Goal: Obtain resource: Obtain resource

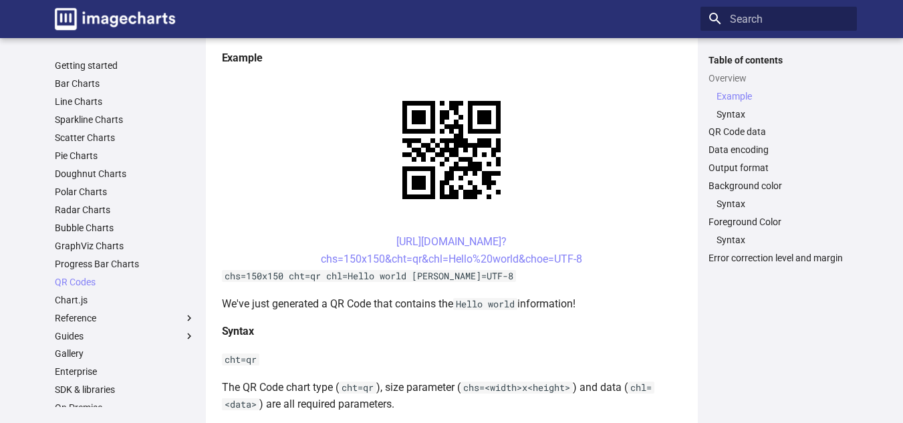
scroll to position [401, 0]
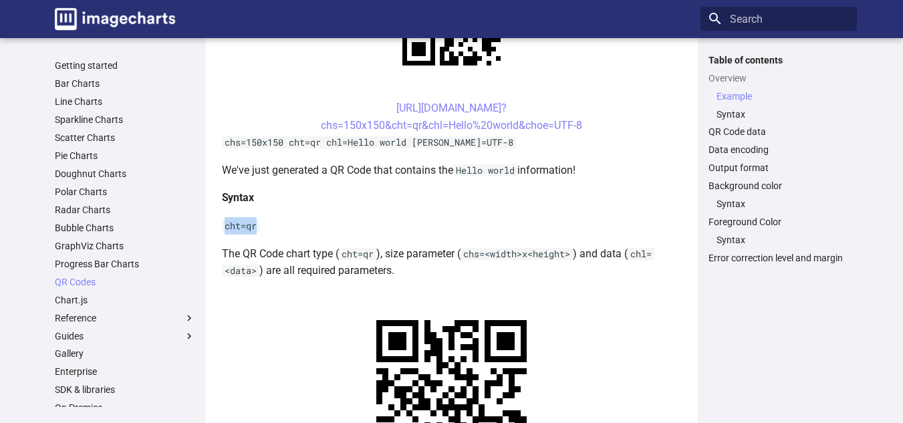
drag, startPoint x: 223, startPoint y: 225, endPoint x: 269, endPoint y: 223, distance: 46.8
click at [269, 227] on p "cht=qr" at bounding box center [452, 225] width 460 height 17
copy code "cht=qr"
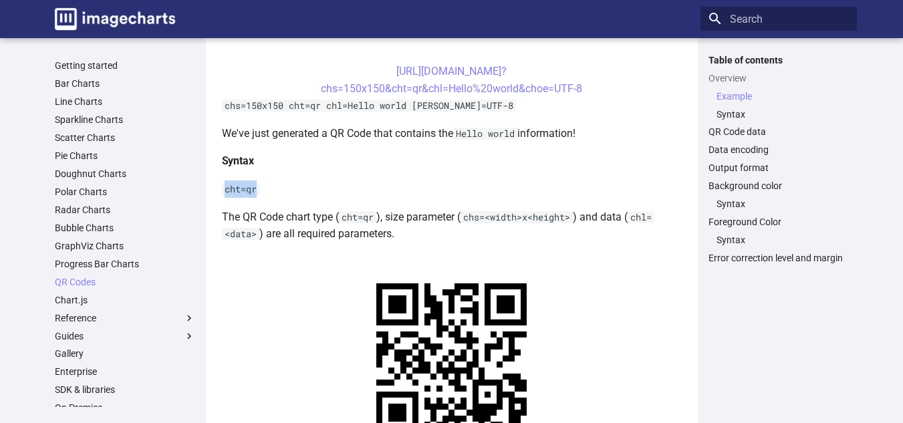
scroll to position [468, 0]
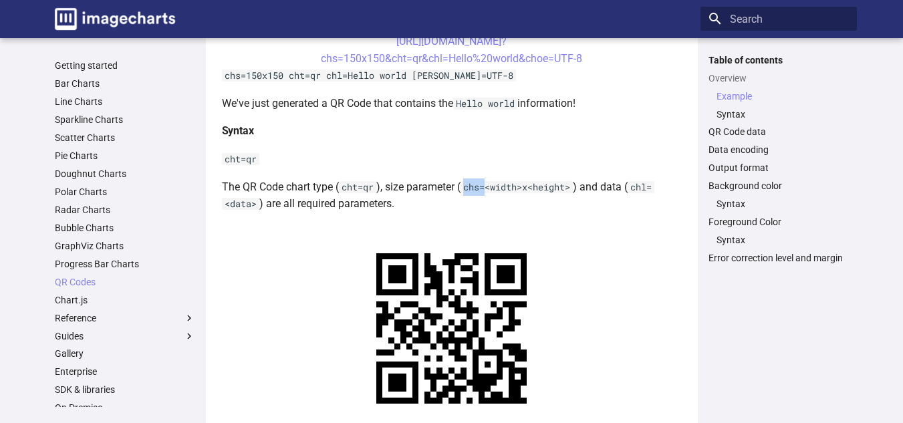
drag, startPoint x: 463, startPoint y: 185, endPoint x: 488, endPoint y: 187, distance: 25.4
click at [488, 187] on p "The QR Code chart type ( cht=qr ), size parameter ( chs=<width>x<height> ) and …" at bounding box center [452, 196] width 460 height 34
copy code "chs="
drag, startPoint x: 635, startPoint y: 185, endPoint x: 662, endPoint y: 190, distance: 27.2
click at [662, 190] on p "The QR Code chart type ( cht=qr ), size parameter ( chs=<width>x<height> ) and …" at bounding box center [452, 196] width 460 height 34
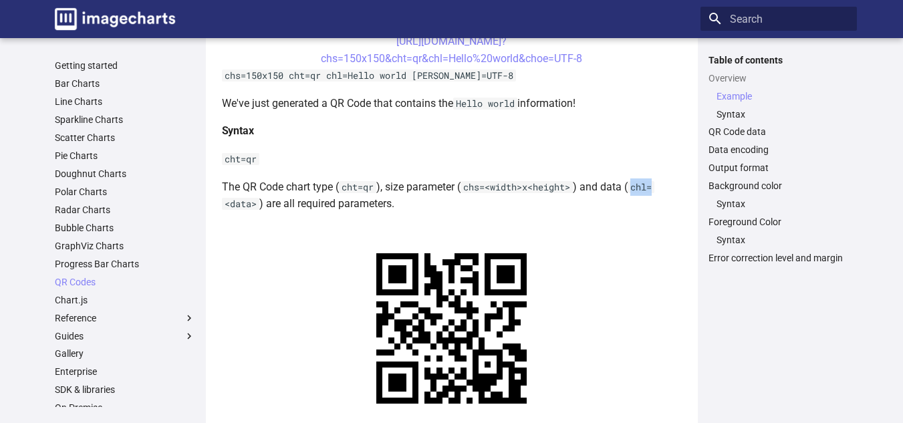
copy code "chl="
